Goal: Find specific page/section: Find specific page/section

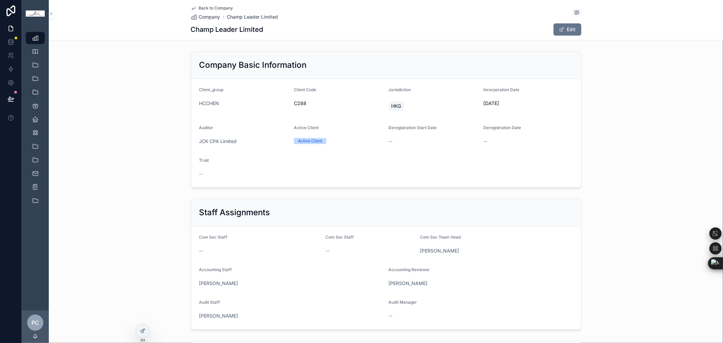
scroll to position [297, 0]
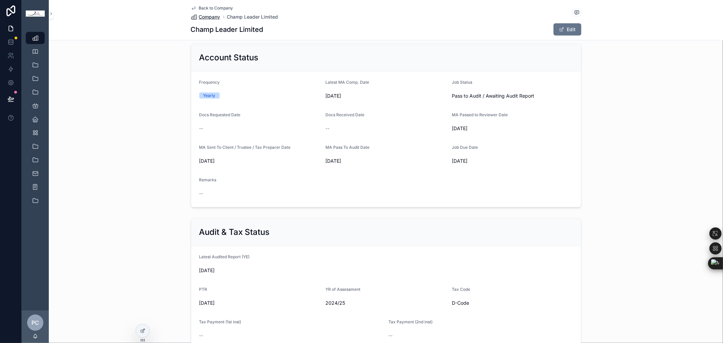
click at [209, 16] on span "Company" at bounding box center [209, 17] width 21 height 7
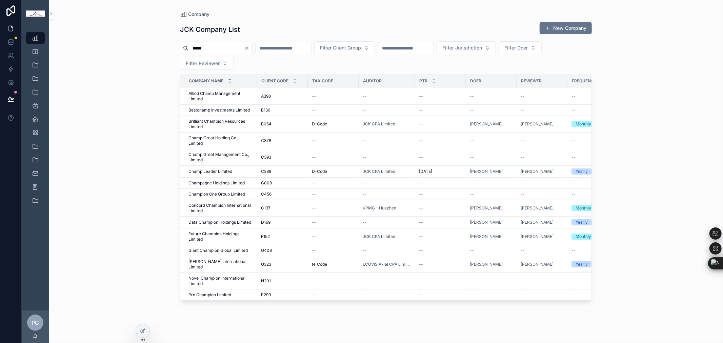
drag, startPoint x: 223, startPoint y: 47, endPoint x: 155, endPoint y: 45, distance: 67.4
click at [155, 45] on div "Company JCK Company List New Company ***** Filter Client Group Filter Jurisdict…" at bounding box center [386, 171] width 674 height 343
click at [249, 49] on icon "Clear" at bounding box center [246, 47] width 5 height 5
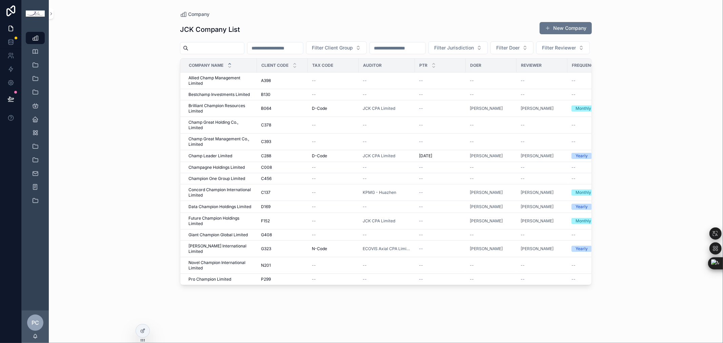
click at [209, 46] on input "scrollable content" at bounding box center [216, 47] width 56 height 9
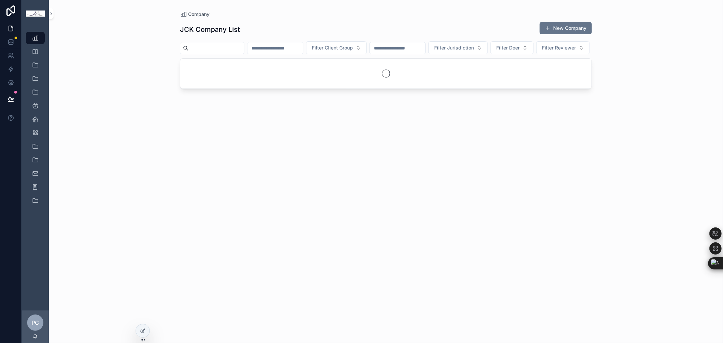
type input "*"
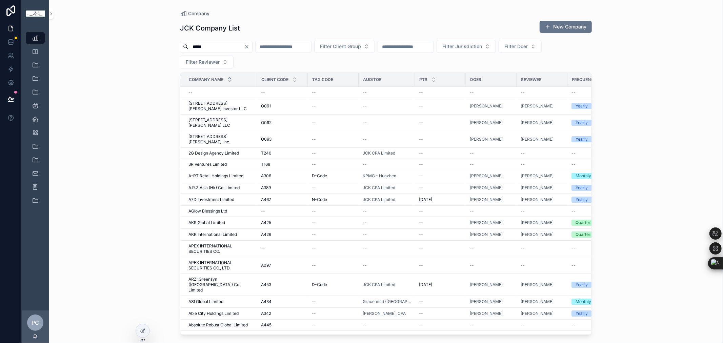
type input "*****"
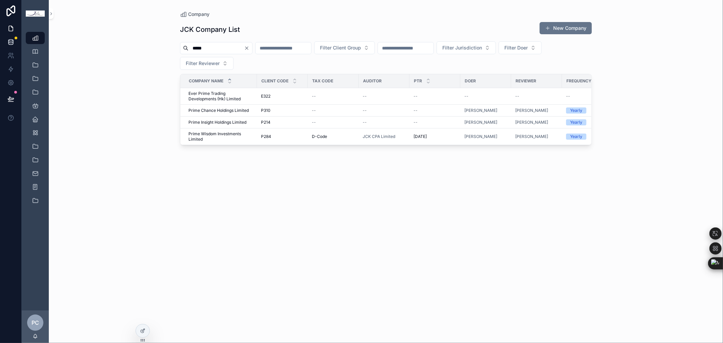
drag, startPoint x: 234, startPoint y: 49, endPoint x: 0, endPoint y: 45, distance: 234.1
click at [0, 45] on div "Company Client Group Staff Account Dept Account Reveiwer ClientGroupStaffMappin…" at bounding box center [361, 171] width 723 height 343
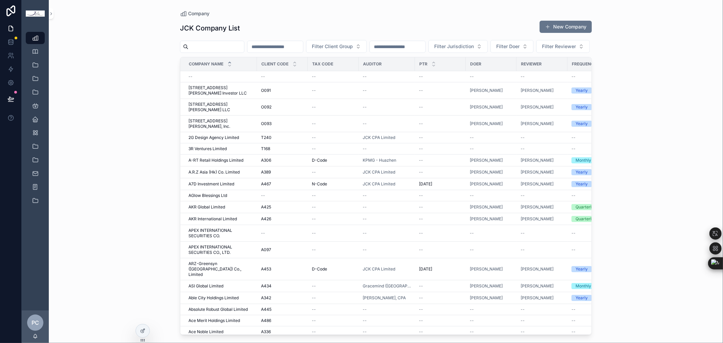
click at [283, 53] on div "Filter Client Group Filter Jurisdiction Filter Doer Filter Reviewer" at bounding box center [386, 46] width 412 height 13
click at [519, 46] on span "Filter Doer" at bounding box center [507, 46] width 23 height 7
type input "**********"
click at [612, 49] on div "Company JCK Company List New Company Filter Client Group Filter Jurisdiction Fi…" at bounding box center [386, 171] width 674 height 343
click at [198, 14] on span "Company" at bounding box center [198, 13] width 21 height 7
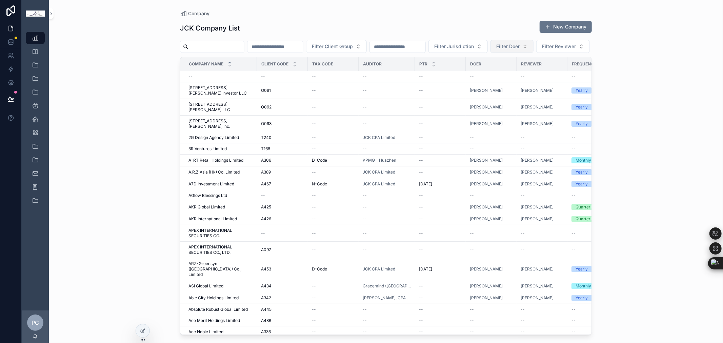
click at [533, 46] on button "Filter Doer" at bounding box center [511, 46] width 43 height 13
click at [519, 47] on span "Filter Doer" at bounding box center [507, 46] width 23 height 7
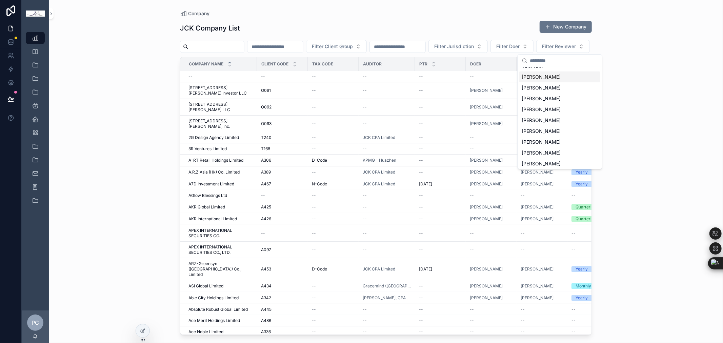
scroll to position [452, 0]
click at [544, 80] on span "[PERSON_NAME]" at bounding box center [541, 77] width 39 height 7
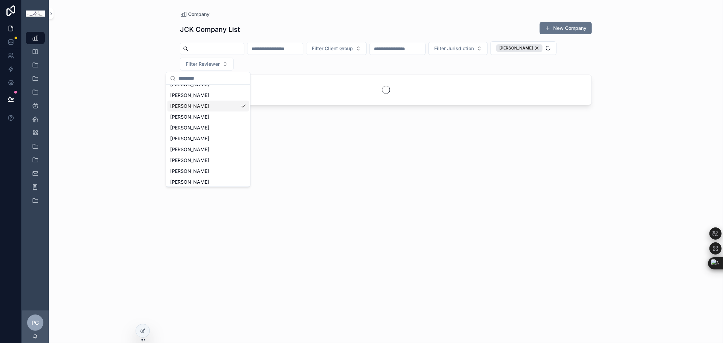
scroll to position [462, 0]
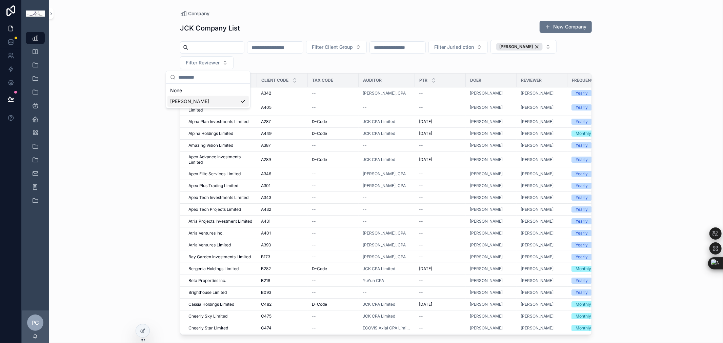
click at [665, 124] on div "Company JCK Company List New Company Filter Client Group Filter Jurisdiction Fa…" at bounding box center [386, 171] width 674 height 343
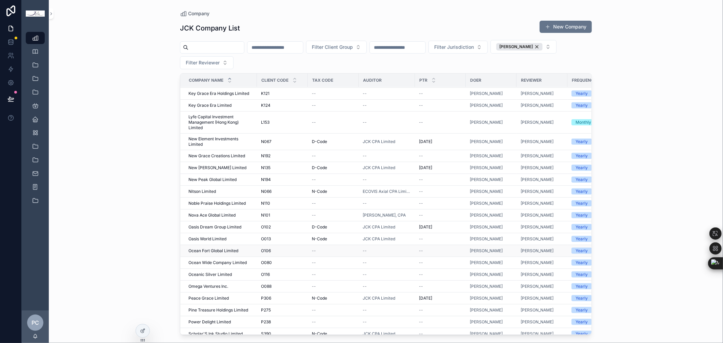
scroll to position [751, 0]
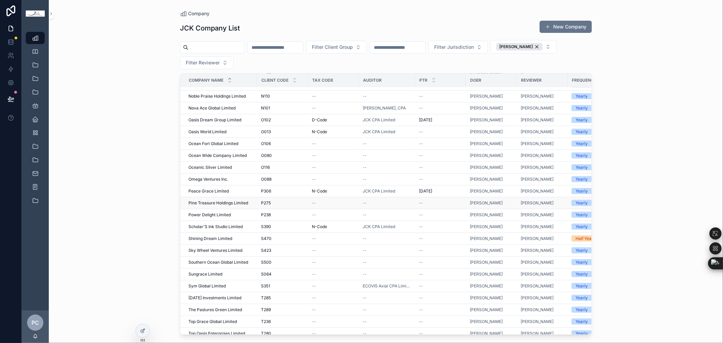
click at [233, 204] on span "Pine Treasure Holdings Limited" at bounding box center [218, 202] width 60 height 5
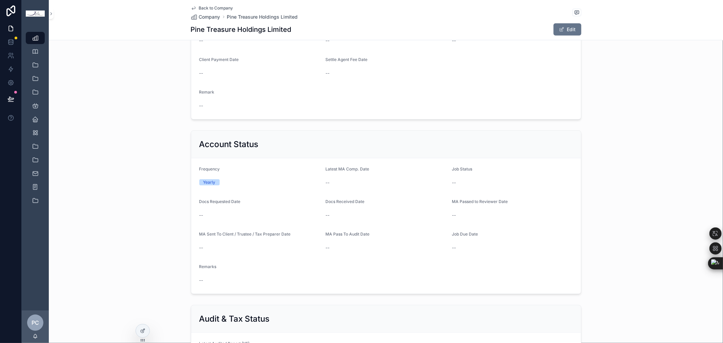
scroll to position [602, 0]
